Goal: Task Accomplishment & Management: Manage account settings

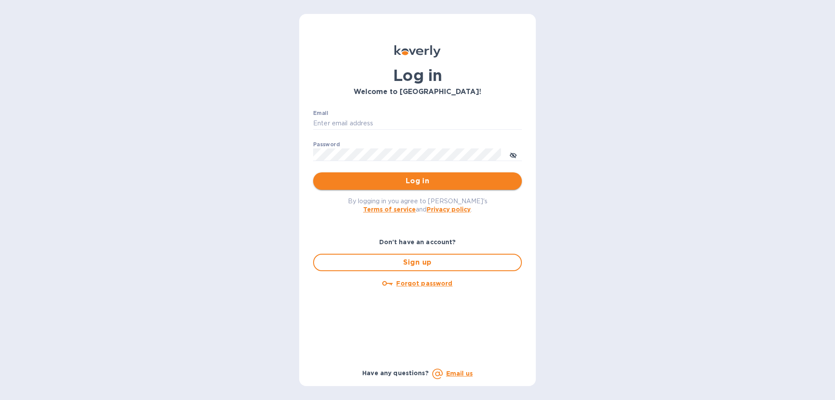
type input "[EMAIL_ADDRESS][DOMAIN_NAME]"
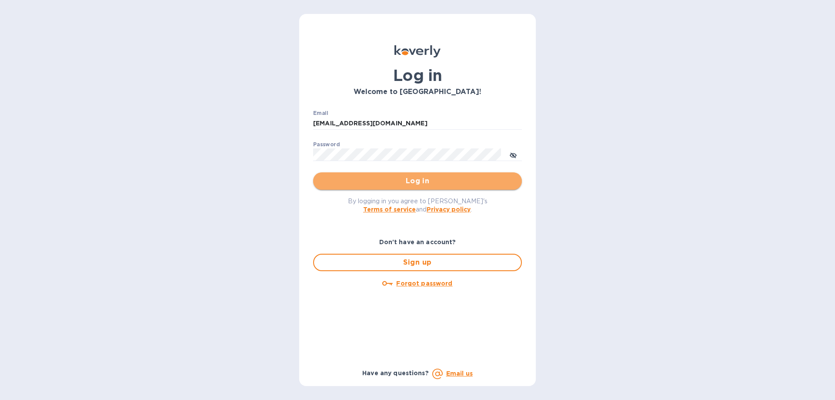
click at [448, 176] on span "Log in" at bounding box center [417, 181] width 195 height 10
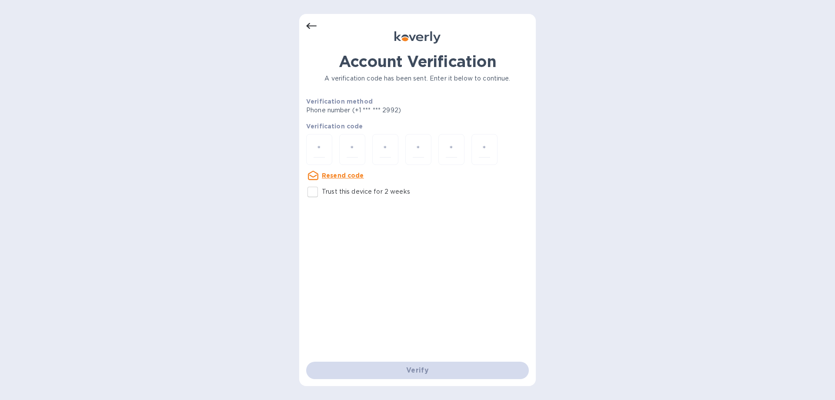
click at [323, 189] on p "Trust this device for 2 weeks" at bounding box center [366, 191] width 88 height 9
click at [322, 189] on input "Trust this device for 2 weeks" at bounding box center [313, 192] width 18 height 18
checkbox input "true"
click at [319, 151] on input "number" at bounding box center [319, 149] width 11 height 16
type input "7"
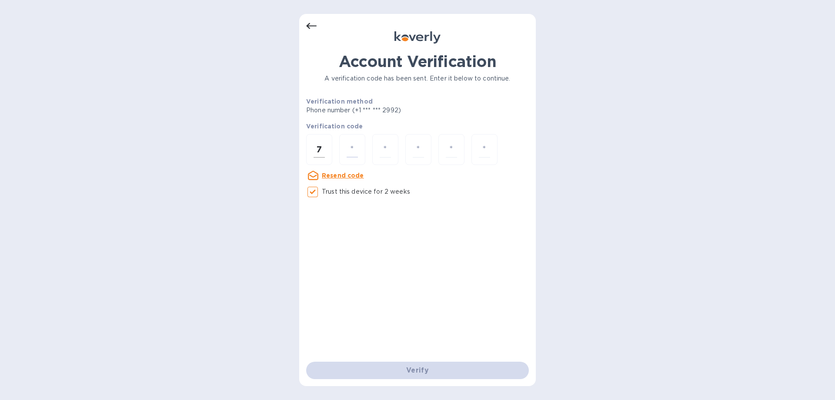
type input "5"
type input "4"
type input "7"
type input "1"
